Goal: Information Seeking & Learning: Learn about a topic

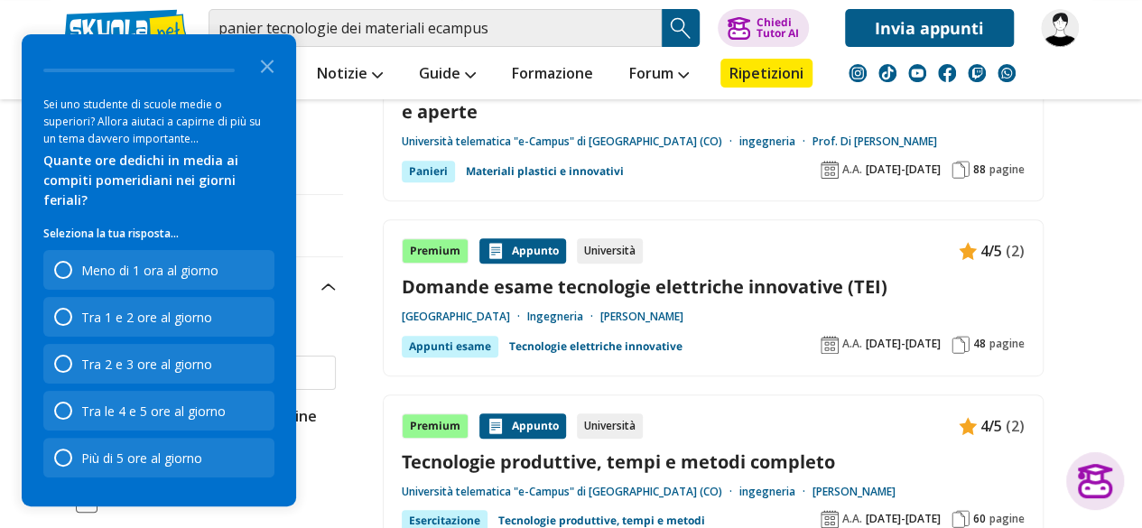
scroll to position [181, 0]
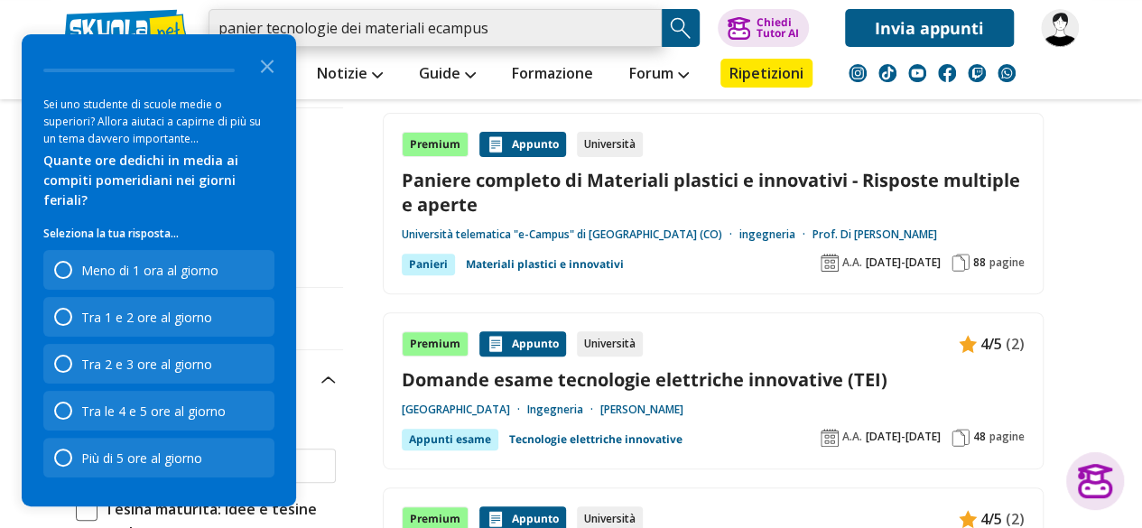
click at [543, 17] on input "panier tecnologie dei materiali ecampus" at bounding box center [435, 28] width 453 height 38
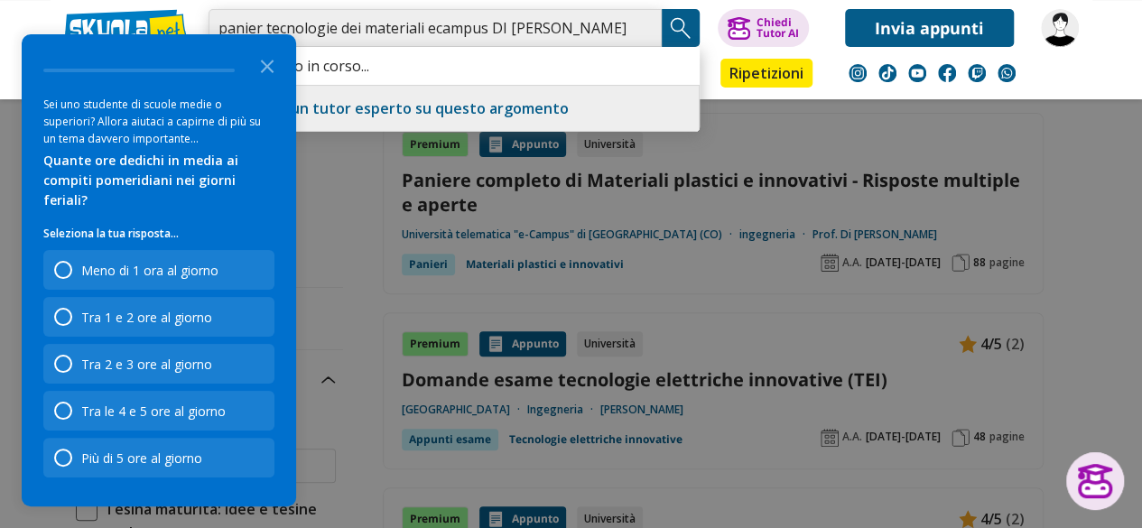
scroll to position [0, 4]
type input "panier tecnologie dei materiali ecampus DI POMPEO VALERIO"
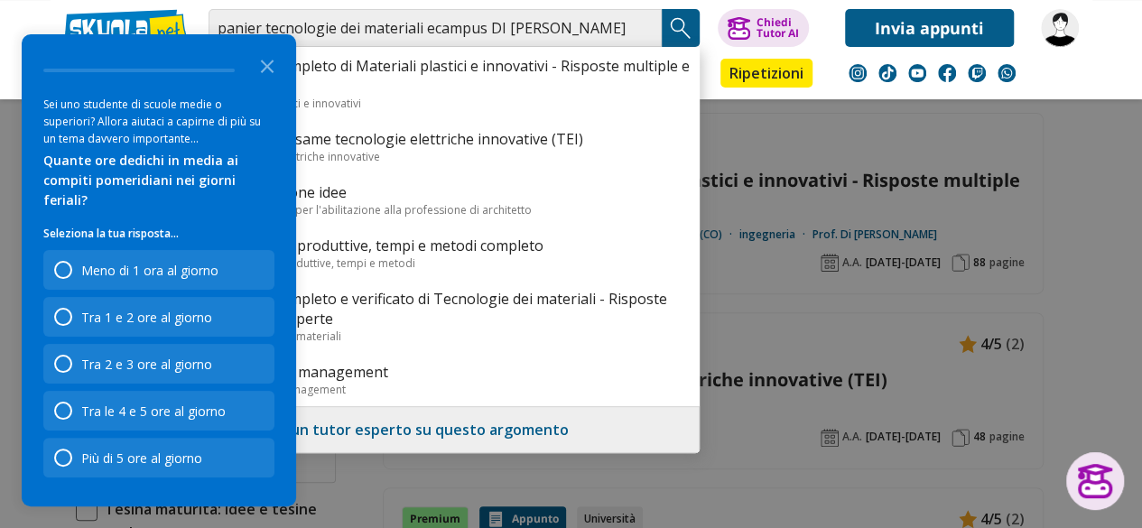
click at [1125, 223] on div at bounding box center [571, 264] width 1142 height 528
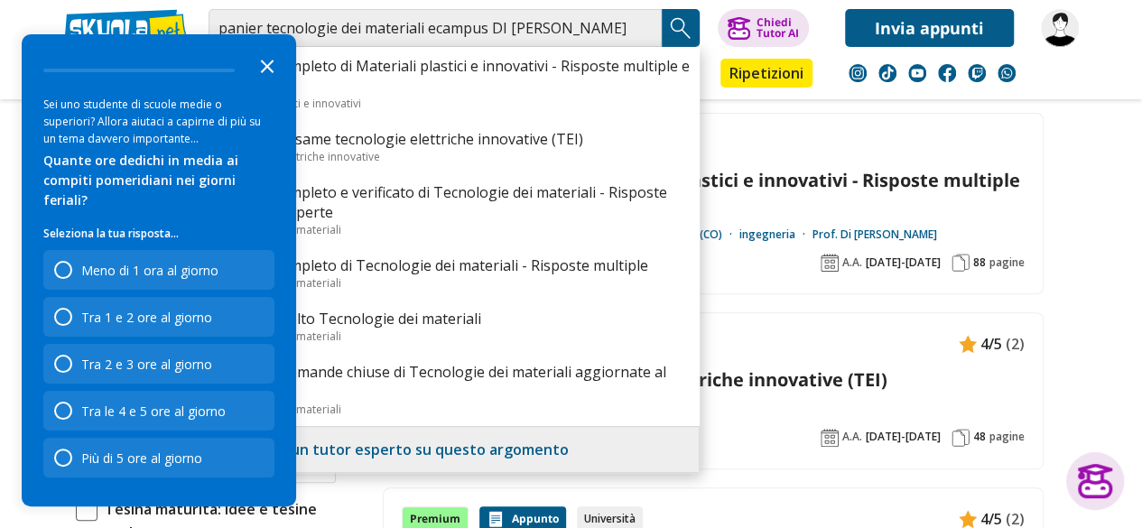
click at [274, 82] on icon "Close the survey" at bounding box center [267, 65] width 36 height 36
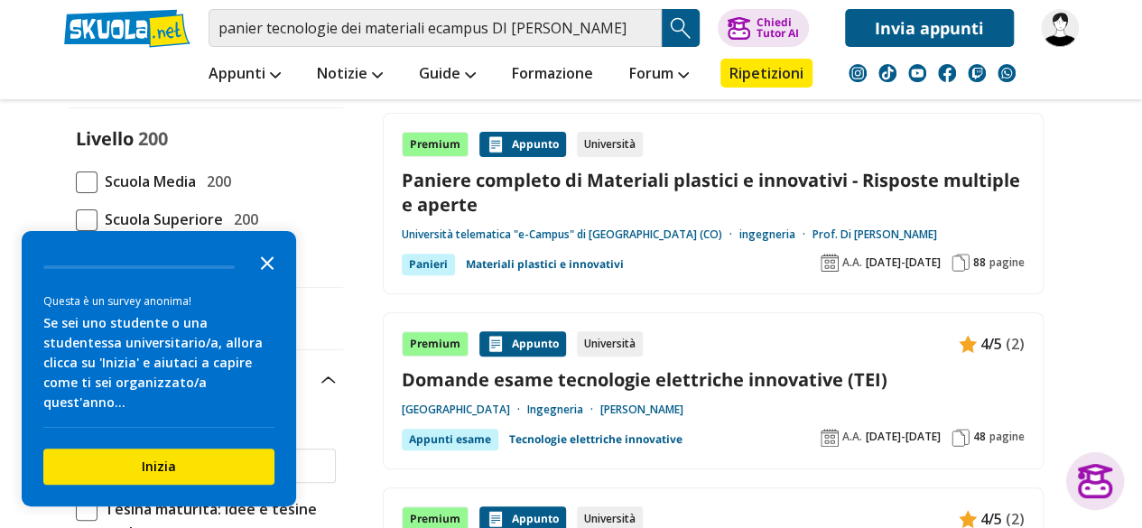
click at [274, 280] on icon "Close the survey" at bounding box center [267, 262] width 36 height 36
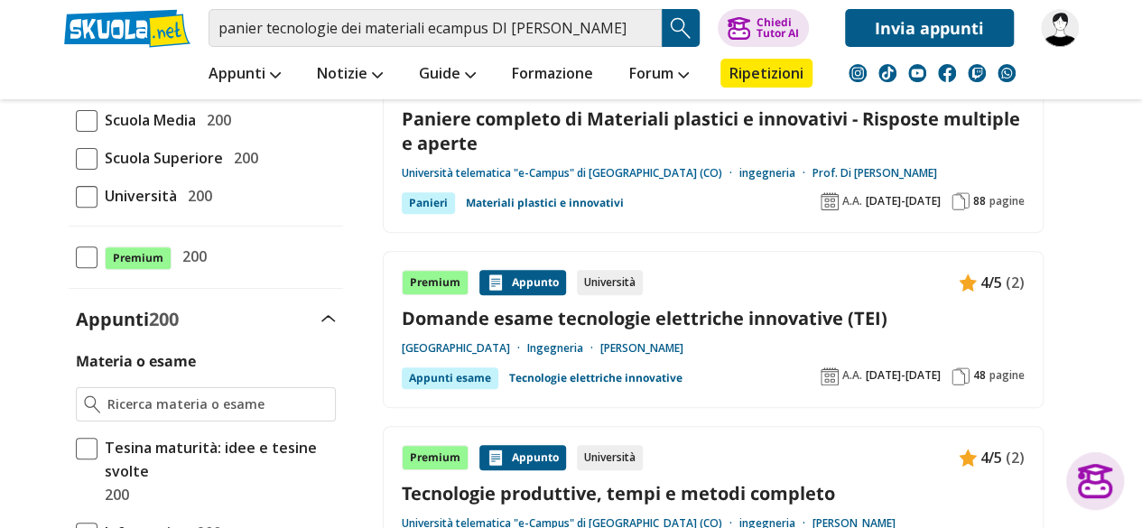
scroll to position [271, 0]
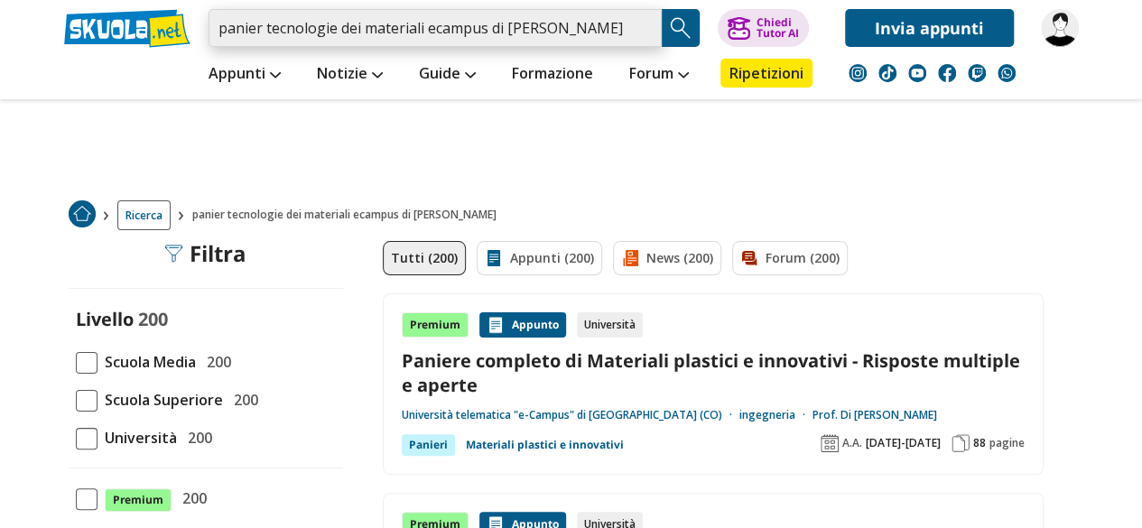
click at [260, 26] on input "panier tecnologie dei materiali ecampus di pompeo valerio" at bounding box center [435, 28] width 453 height 38
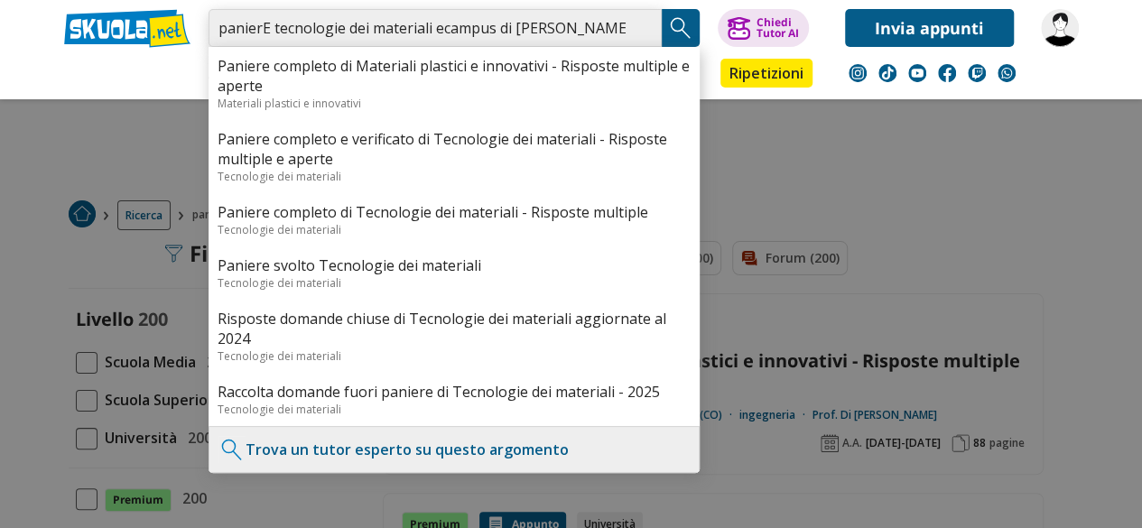
type input "panierE tecnologie dei materiali ecampus di pompeo valerio"
click at [683, 19] on img "Search Button" at bounding box center [680, 27] width 27 height 27
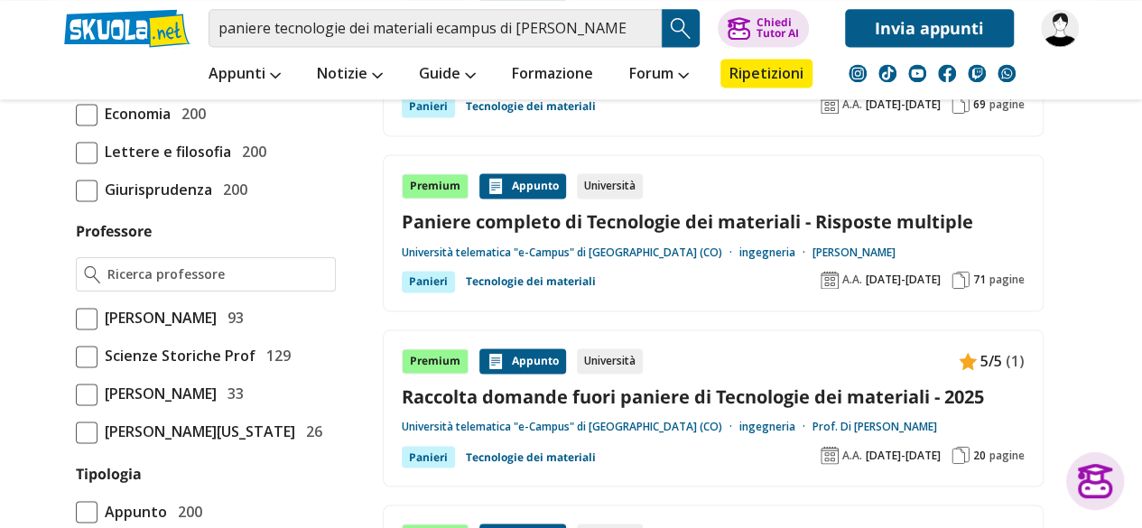
scroll to position [1264, 0]
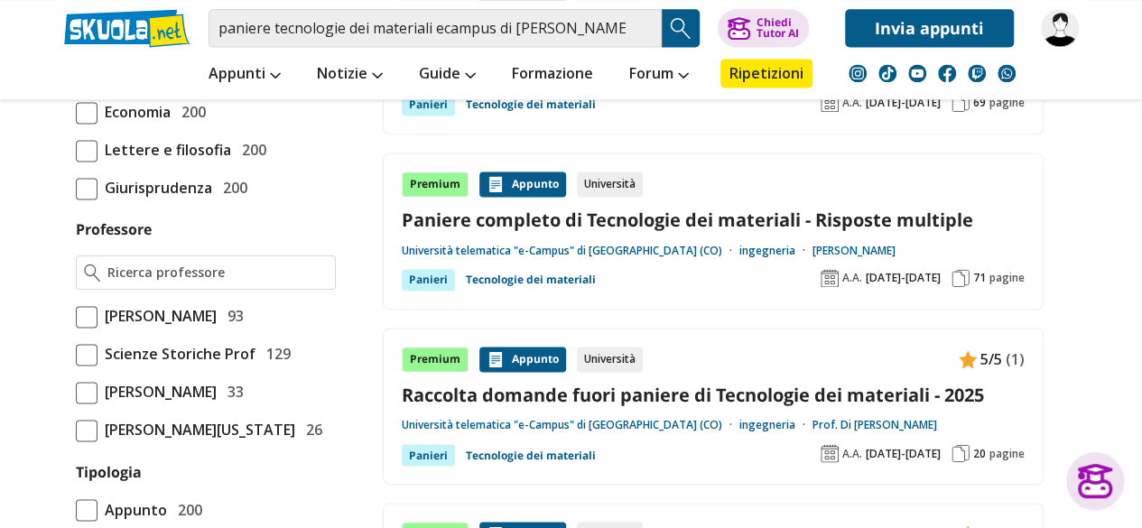
click at [598, 385] on link "Raccolta domande fuori paniere di Tecnologie dei materiali - 2025" at bounding box center [713, 395] width 623 height 24
click at [744, 384] on link "Raccolta domande fuori paniere di Tecnologie dei materiali - 2025" at bounding box center [713, 395] width 623 height 24
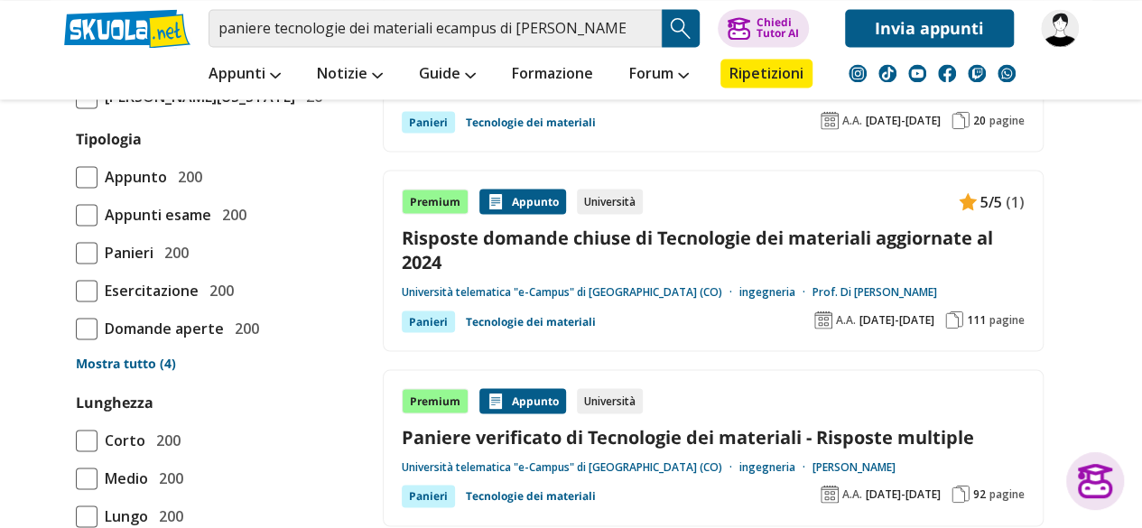
scroll to position [1625, 0]
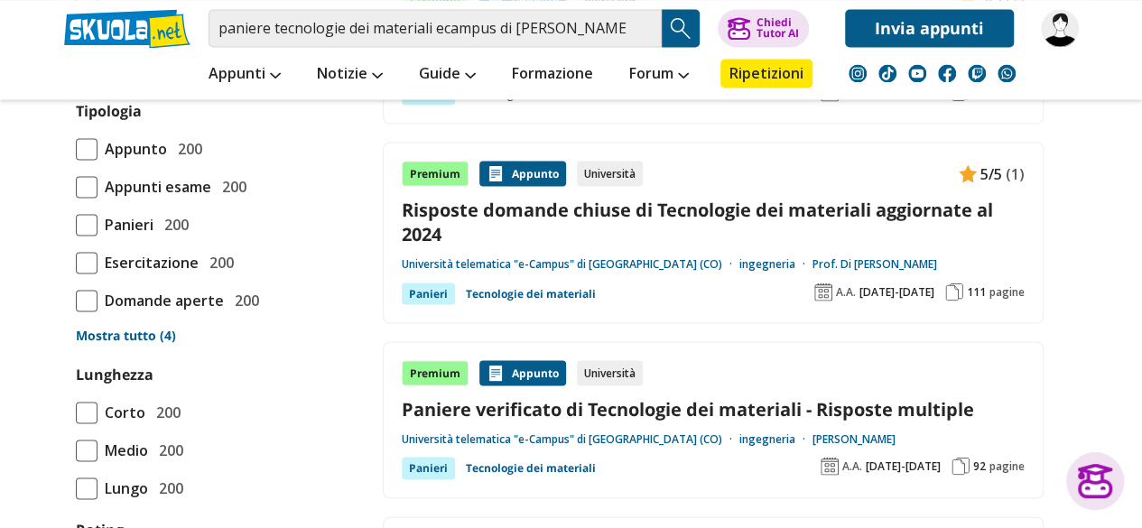
click at [726, 198] on link "Risposte domande chiuse di Tecnologie dei materiali aggiornate al 2024" at bounding box center [713, 221] width 623 height 49
